Goal: Information Seeking & Learning: Learn about a topic

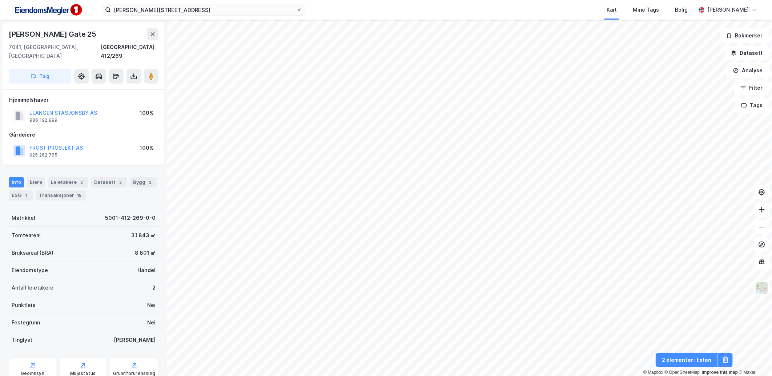
scroll to position [1, 0]
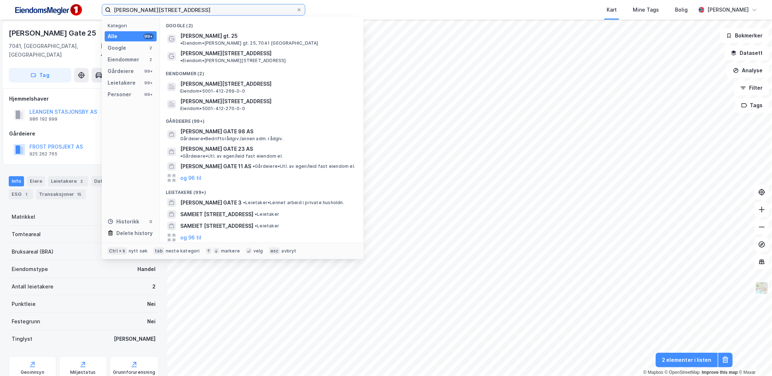
click at [184, 13] on input "[PERSON_NAME][STREET_ADDRESS]" at bounding box center [203, 9] width 185 height 11
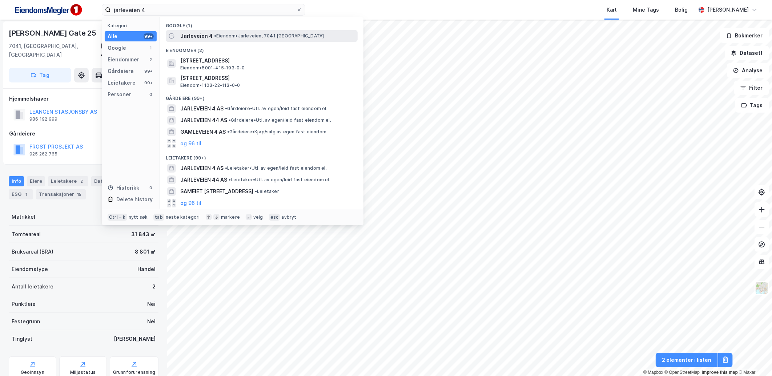
click at [222, 37] on span "• [PERSON_NAME], 7041 [GEOGRAPHIC_DATA]" at bounding box center [269, 36] width 110 height 6
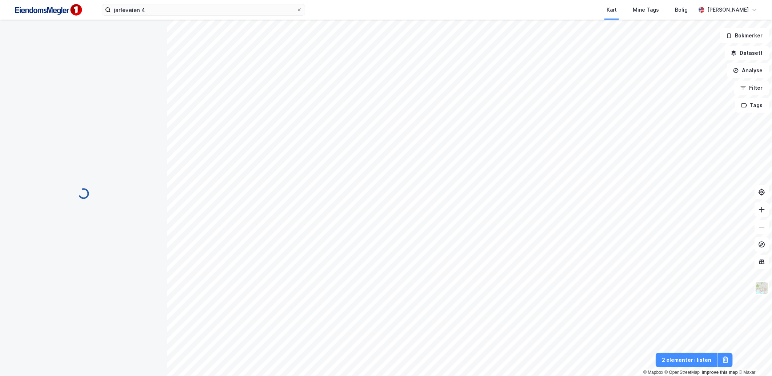
scroll to position [1, 0]
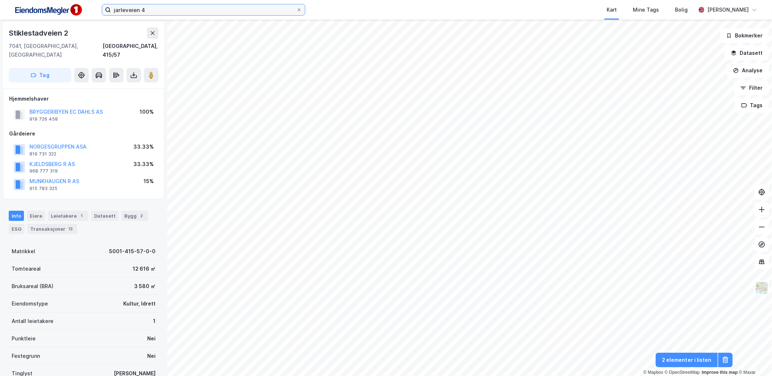
click at [157, 9] on input "jarleveien 4" at bounding box center [203, 9] width 185 height 11
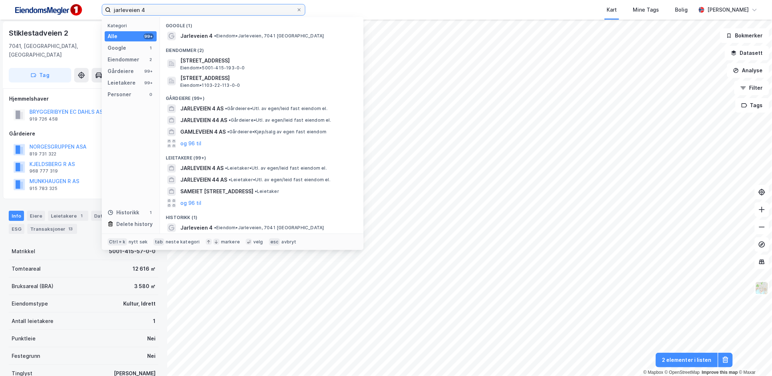
click at [157, 9] on input "jarleveien 4" at bounding box center [203, 9] width 185 height 11
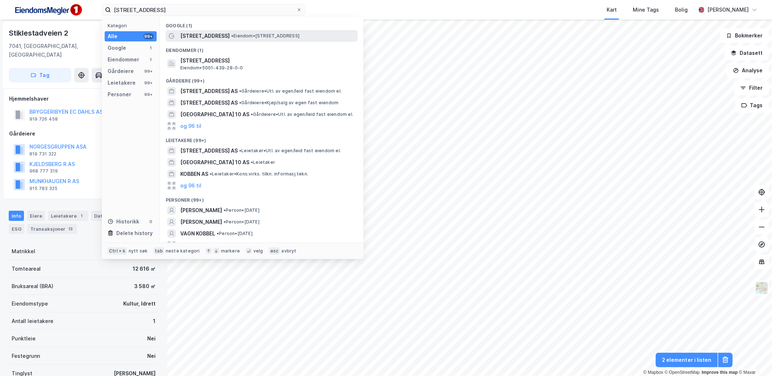
click at [231, 35] on span "• Eiendom • [STREET_ADDRESS]" at bounding box center [265, 36] width 68 height 6
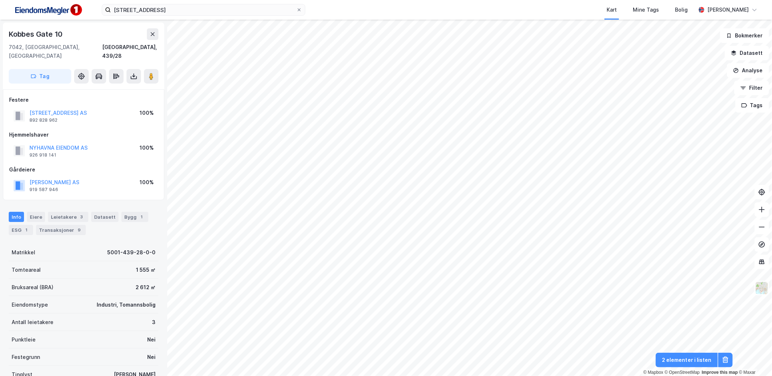
scroll to position [1, 0]
click at [163, 11] on input "[STREET_ADDRESS]" at bounding box center [203, 9] width 185 height 11
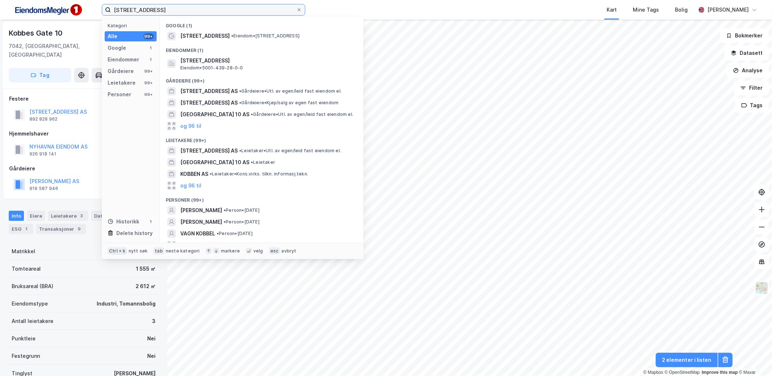
click at [163, 11] on input "[STREET_ADDRESS]" at bounding box center [203, 9] width 185 height 11
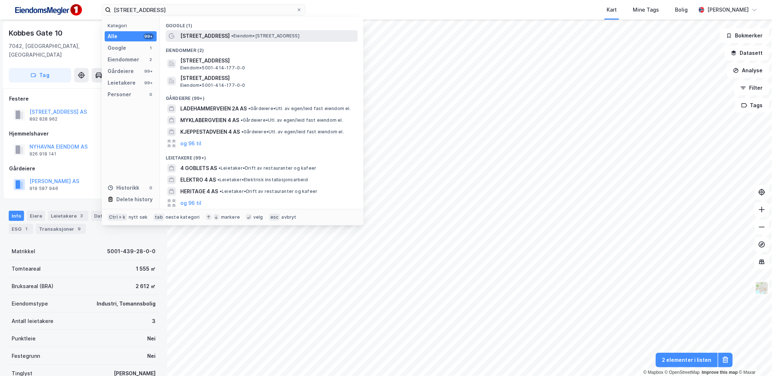
click at [237, 40] on div "[STREET_ADDRESS] • Eiendom • [STREET_ADDRESS]" at bounding box center [262, 36] width 192 height 12
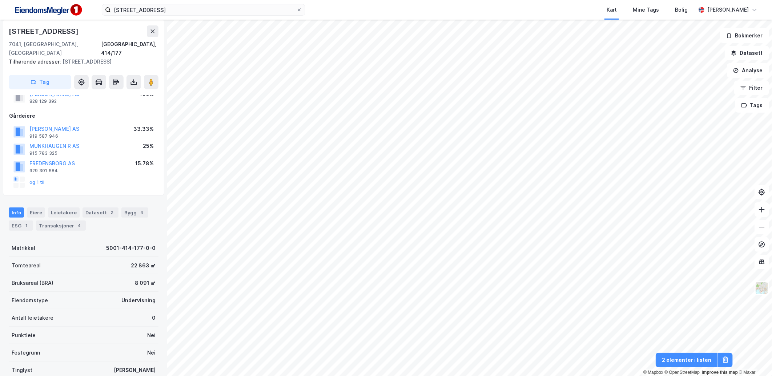
scroll to position [41, 0]
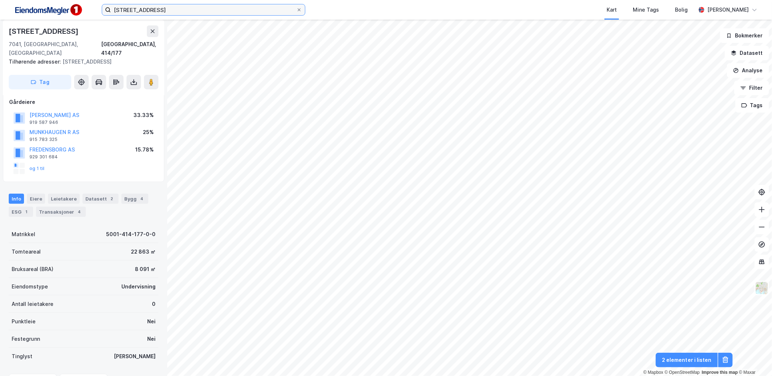
click at [157, 6] on input "[STREET_ADDRESS]" at bounding box center [203, 9] width 185 height 11
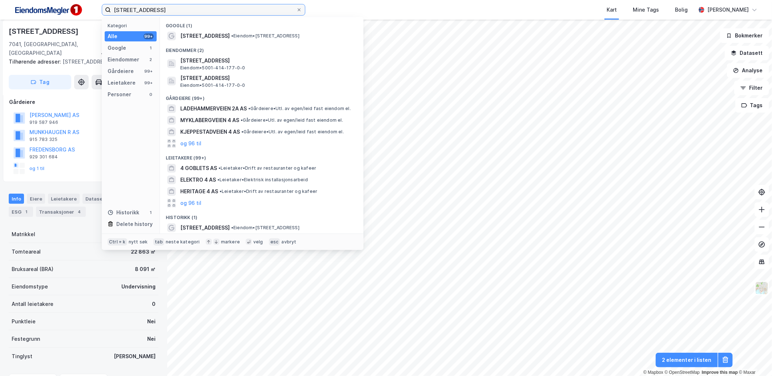
click at [157, 6] on input "[STREET_ADDRESS]" at bounding box center [203, 9] width 185 height 11
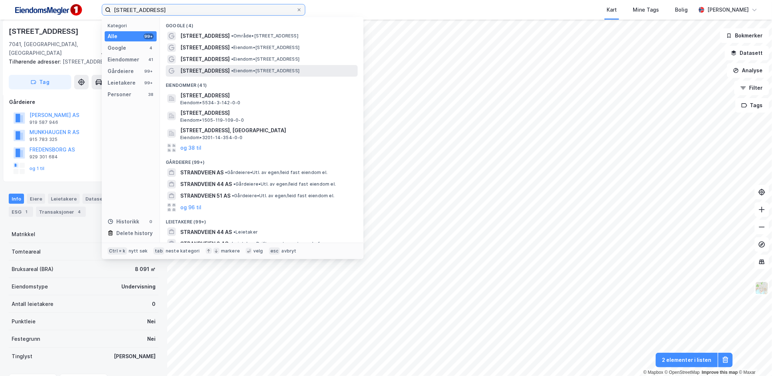
type input "[STREET_ADDRESS]"
click at [231, 73] on span "• Eiendom • [STREET_ADDRESS]" at bounding box center [265, 71] width 68 height 6
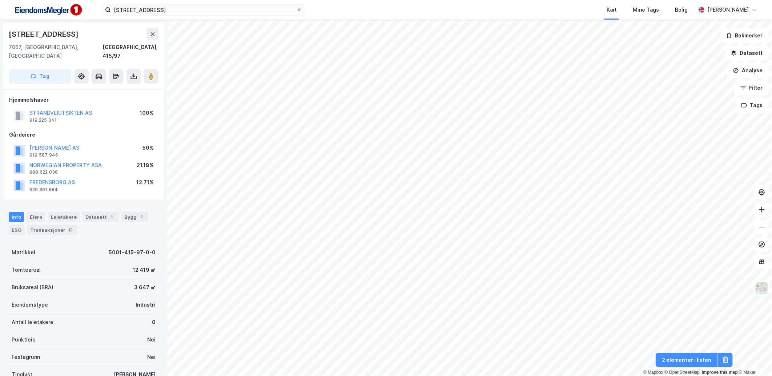
scroll to position [41, 0]
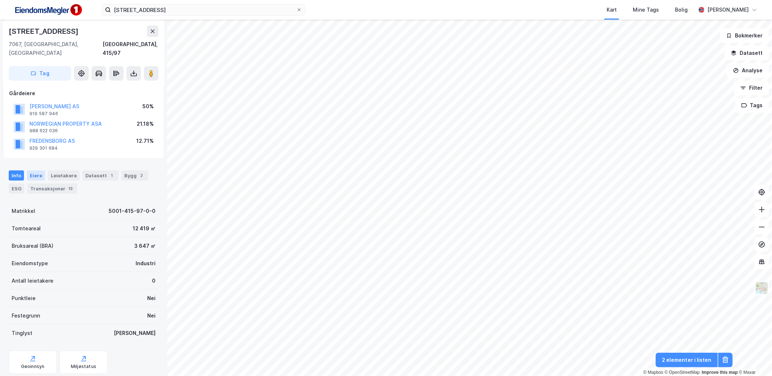
click at [31, 170] on div "Eiere" at bounding box center [36, 175] width 18 height 10
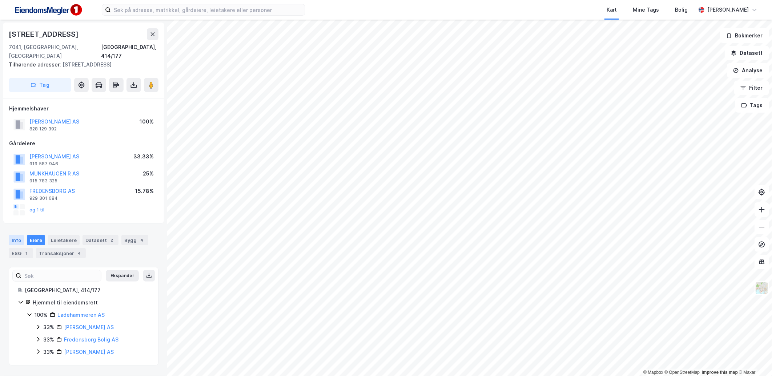
click at [17, 238] on div "Info" at bounding box center [16, 240] width 15 height 10
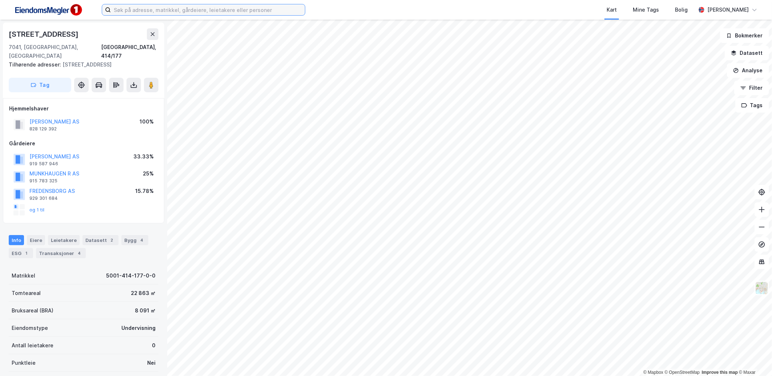
click at [209, 8] on input at bounding box center [208, 9] width 194 height 11
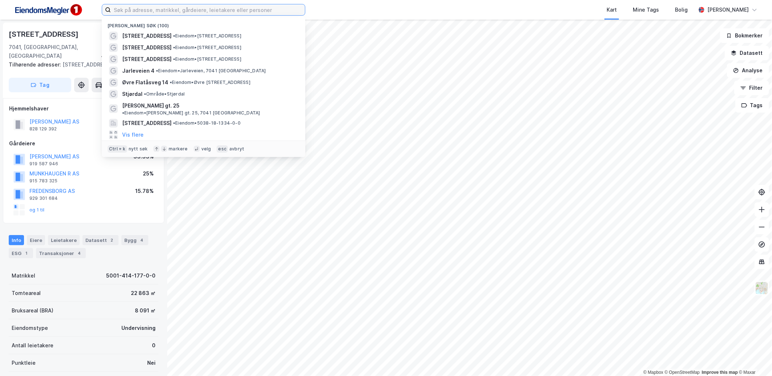
paste input "5001-414-347"
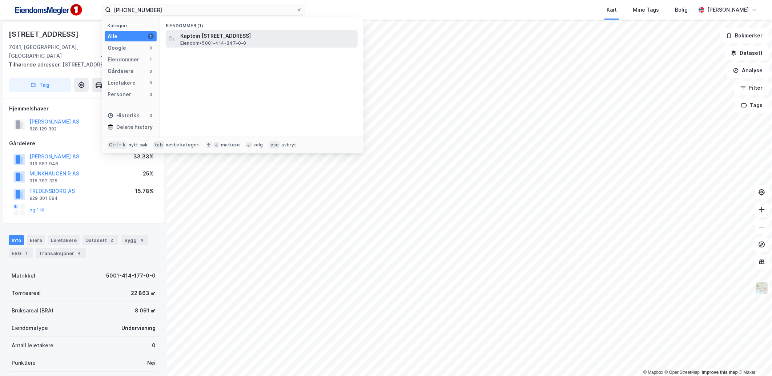
click at [224, 33] on span "Kaptein Kaalds vei 10, 7041, TRONDHEIM, TRONDHEIM" at bounding box center [267, 36] width 174 height 9
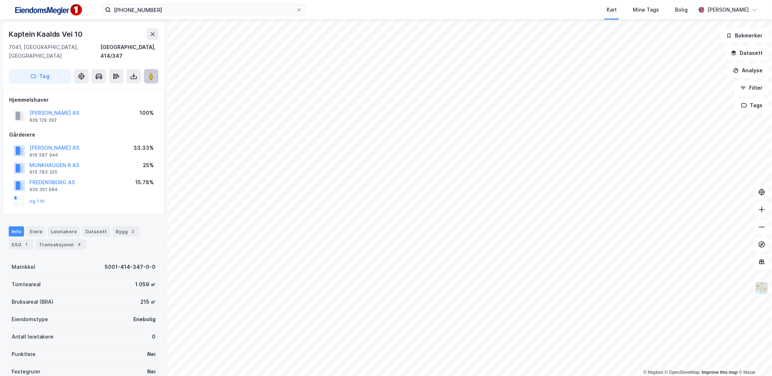
click at [155, 70] on button at bounding box center [151, 76] width 15 height 15
click at [161, 13] on input "5001-414-347" at bounding box center [203, 9] width 185 height 11
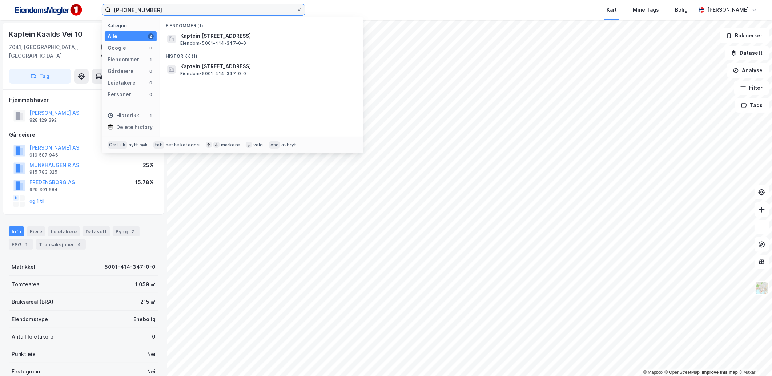
click at [161, 13] on input "5001-414-347" at bounding box center [203, 9] width 185 height 11
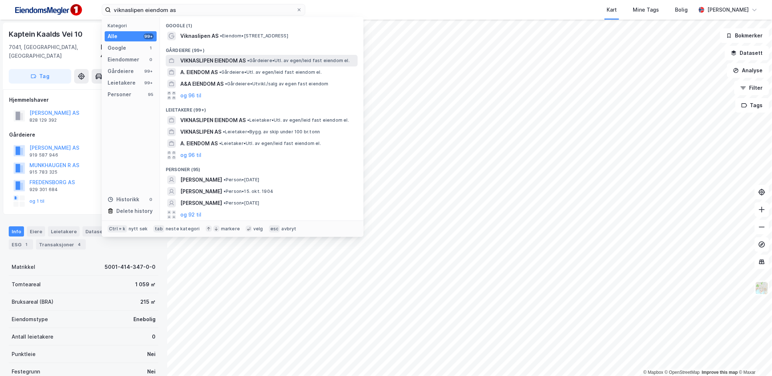
click at [223, 56] on span "VIKNASLIPEN EIENDOM AS" at bounding box center [212, 60] width 65 height 9
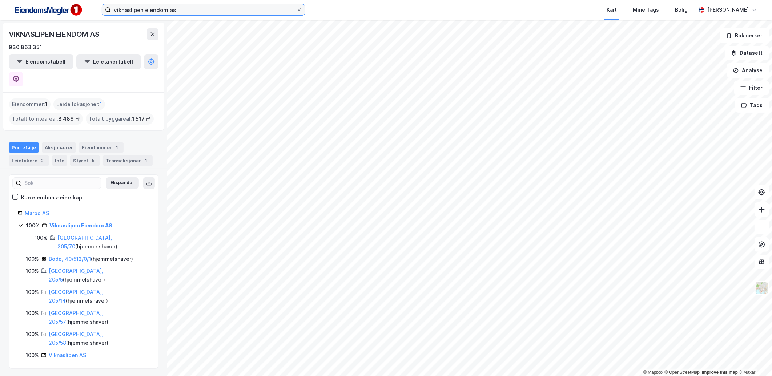
click at [181, 6] on input "viknaslipen eiendom as" at bounding box center [203, 9] width 185 height 11
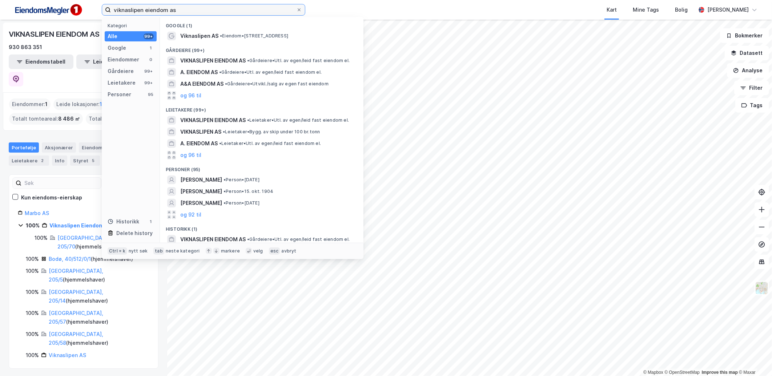
paste input "5060 205/5"
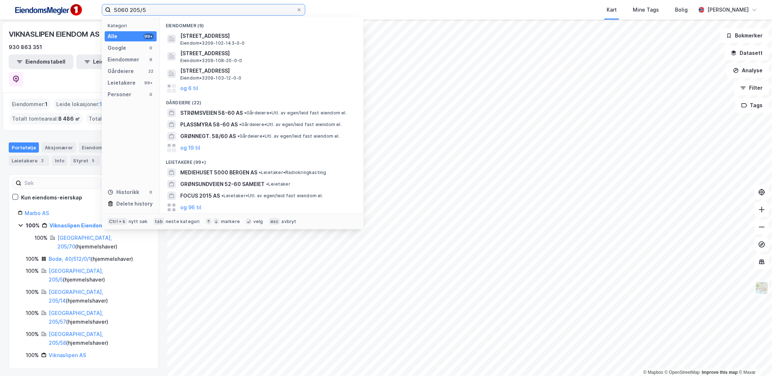
click at [129, 9] on input "5060 205/5" at bounding box center [203, 9] width 185 height 11
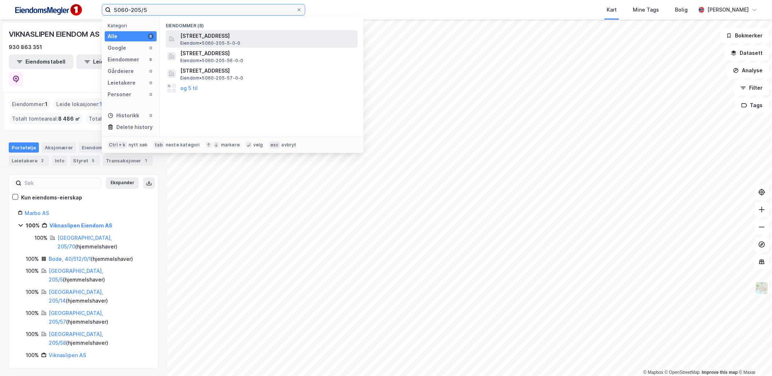
type input "5060-205/5"
click at [280, 39] on span "Hansvikvågveien 3, 7900, RØRVIK, NÆRØYSUND" at bounding box center [267, 36] width 174 height 9
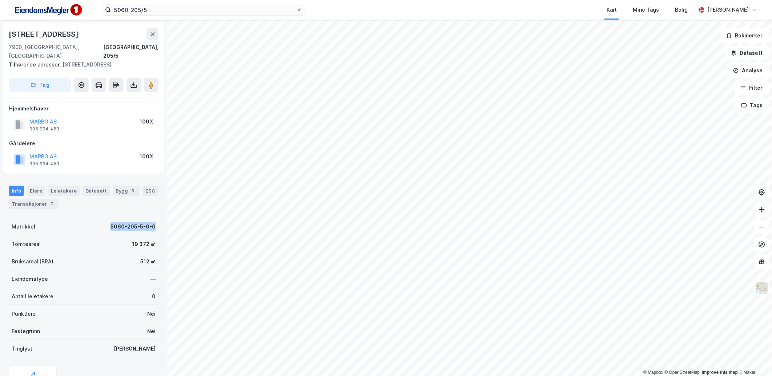
drag, startPoint x: 102, startPoint y: 217, endPoint x: 150, endPoint y: 221, distance: 48.1
click at [150, 221] on div "Matrikkel 5060-205-5-0-0" at bounding box center [84, 226] width 150 height 17
copy div "5060-205-5-0-0"
click at [117, 186] on div "Bygg 5" at bounding box center [126, 191] width 27 height 10
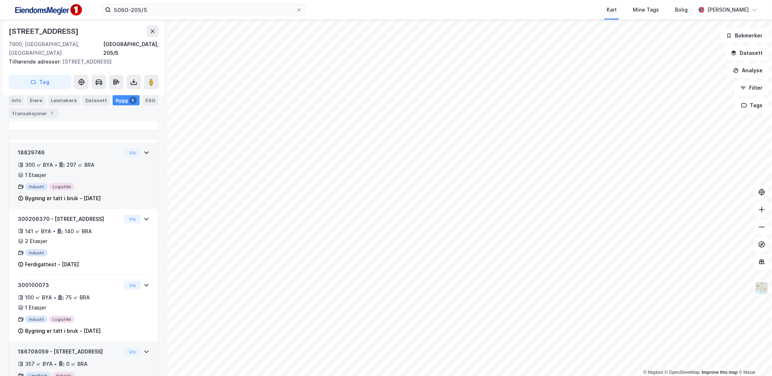
scroll to position [201, 0]
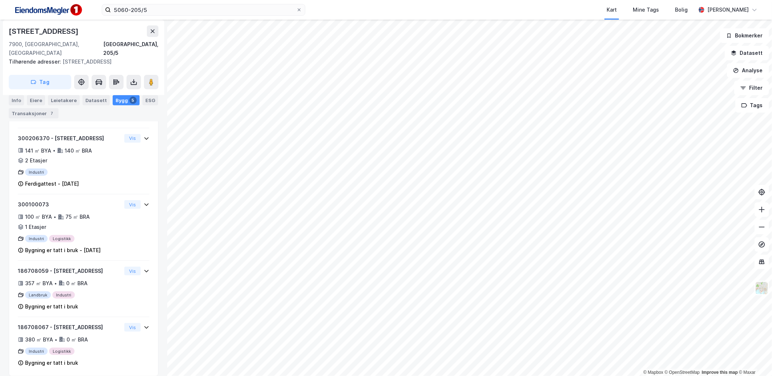
drag, startPoint x: 19, startPoint y: 100, endPoint x: 23, endPoint y: 101, distance: 4.4
click at [19, 100] on div "Info" at bounding box center [16, 100] width 15 height 10
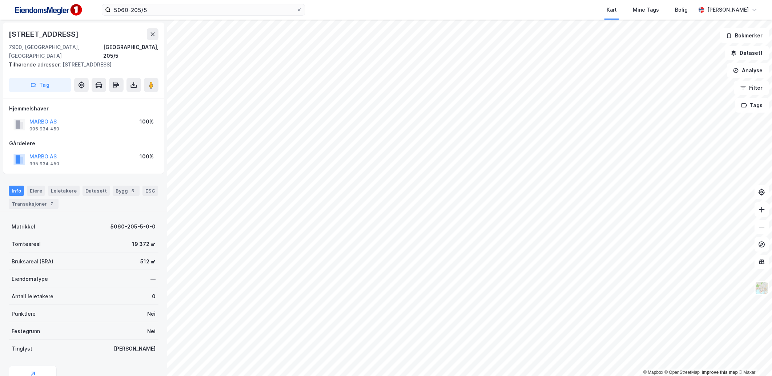
scroll to position [28, 0]
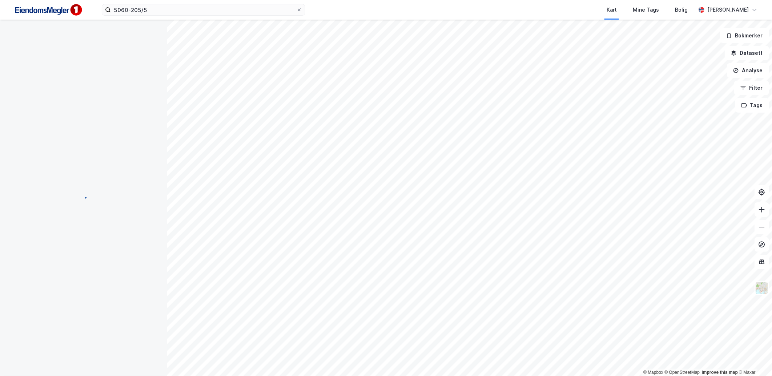
scroll to position [0, 0]
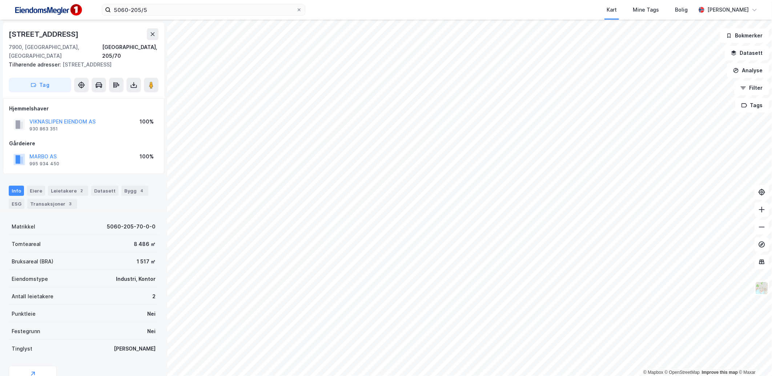
scroll to position [0, 0]
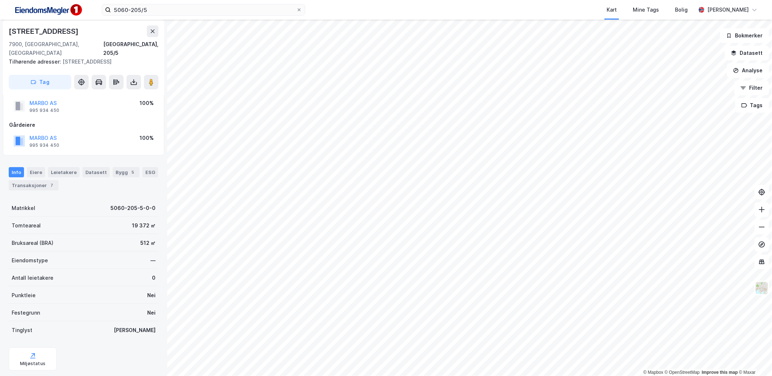
scroll to position [28, 0]
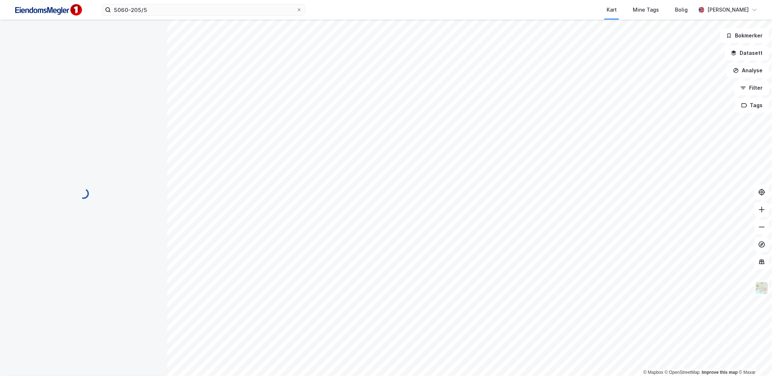
scroll to position [28, 0]
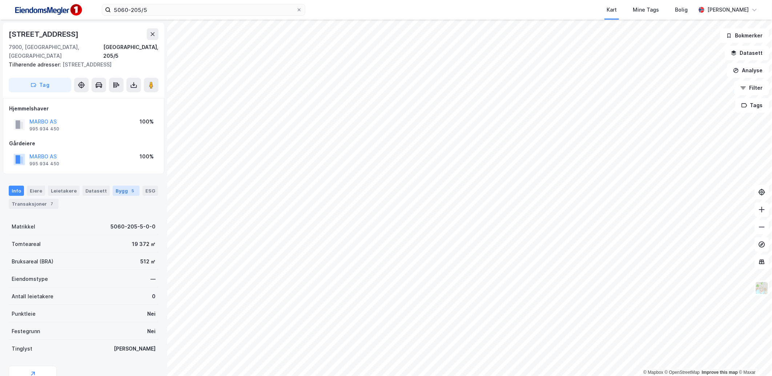
click at [118, 186] on div "Bygg 5" at bounding box center [126, 191] width 27 height 10
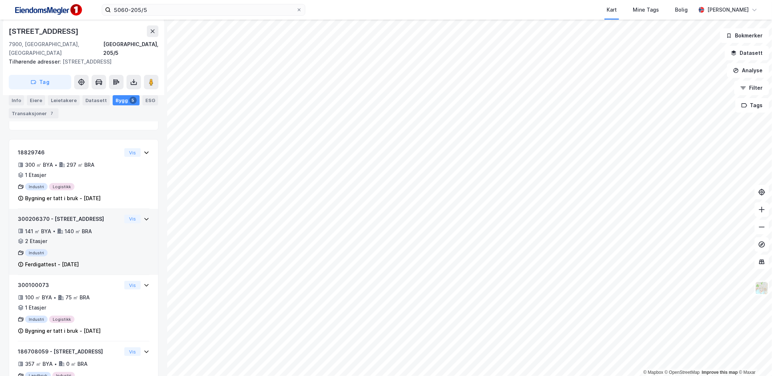
scroll to position [80, 0]
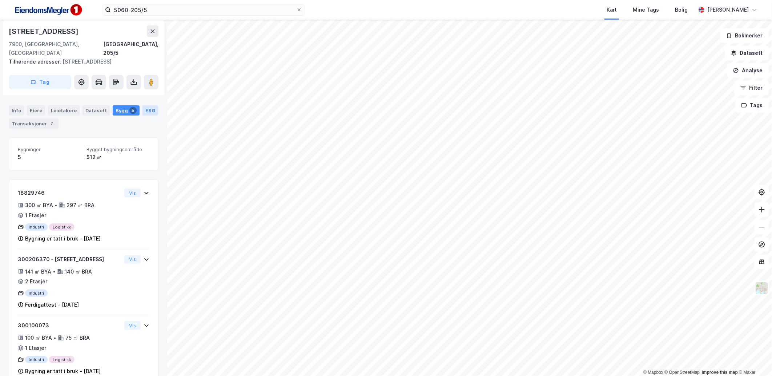
click at [145, 105] on div "ESG" at bounding box center [150, 110] width 16 height 10
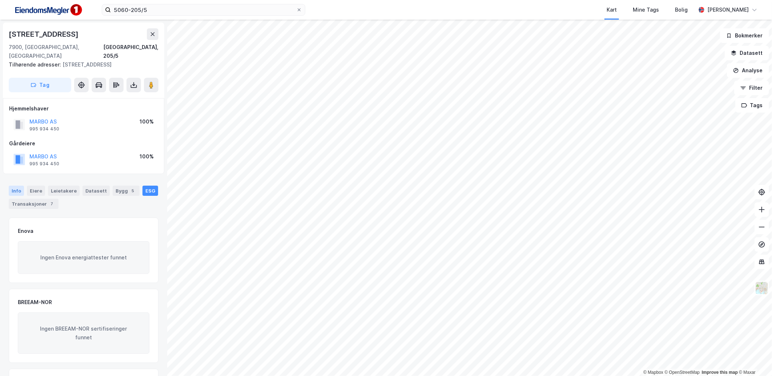
click at [17, 186] on div "Info" at bounding box center [16, 191] width 15 height 10
